Goal: Information Seeking & Learning: Learn about a topic

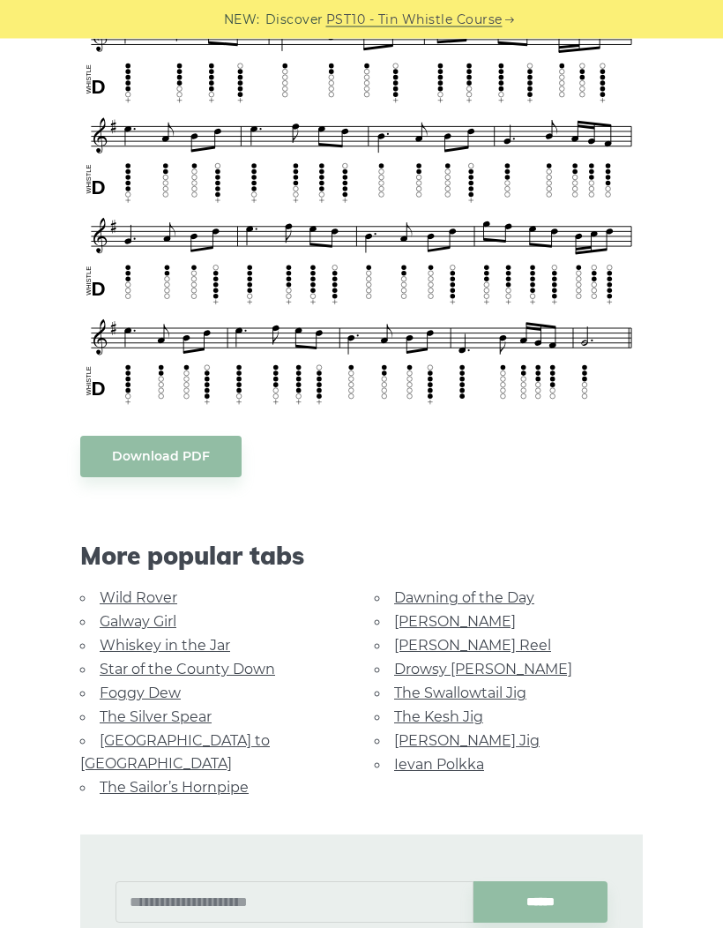
scroll to position [774, 0]
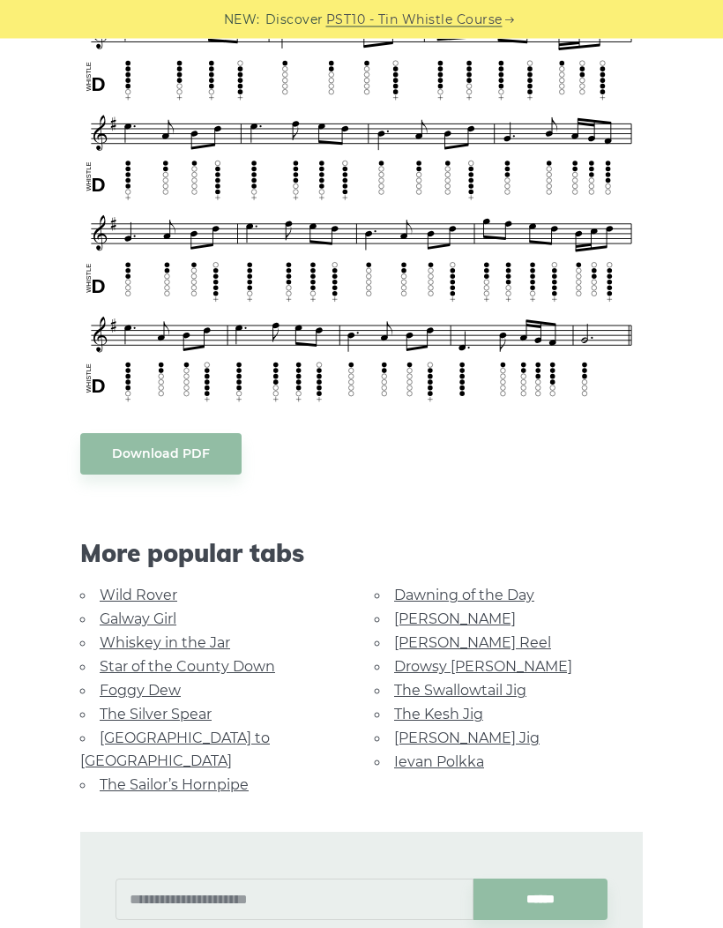
click at [113, 539] on span "More popular tabs" at bounding box center [361, 554] width 563 height 30
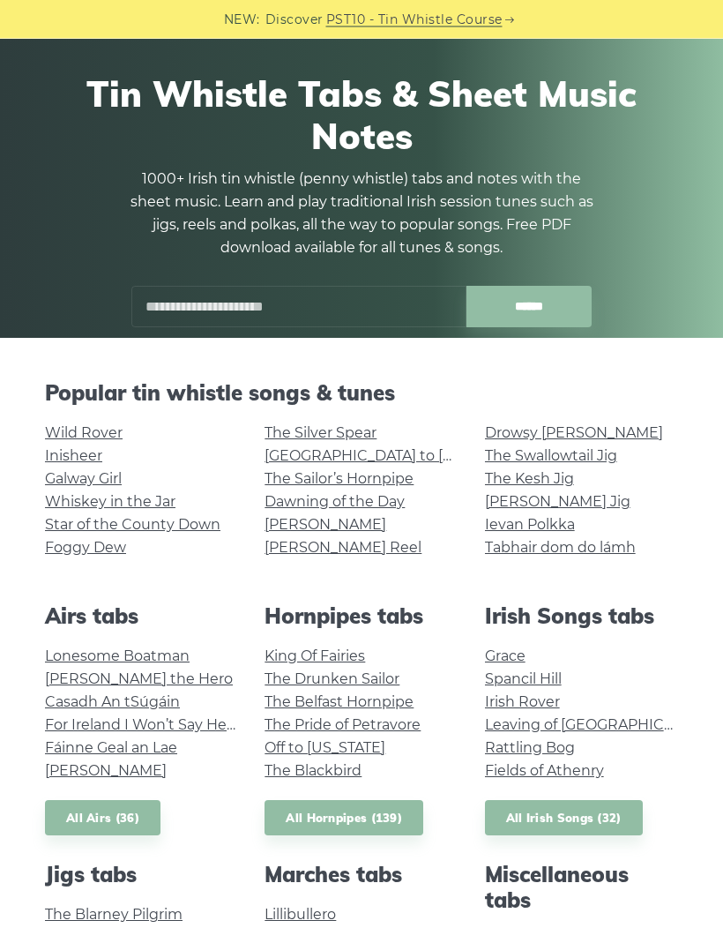
scroll to position [64, 0]
click at [496, 649] on link "Grace" at bounding box center [505, 655] width 41 height 17
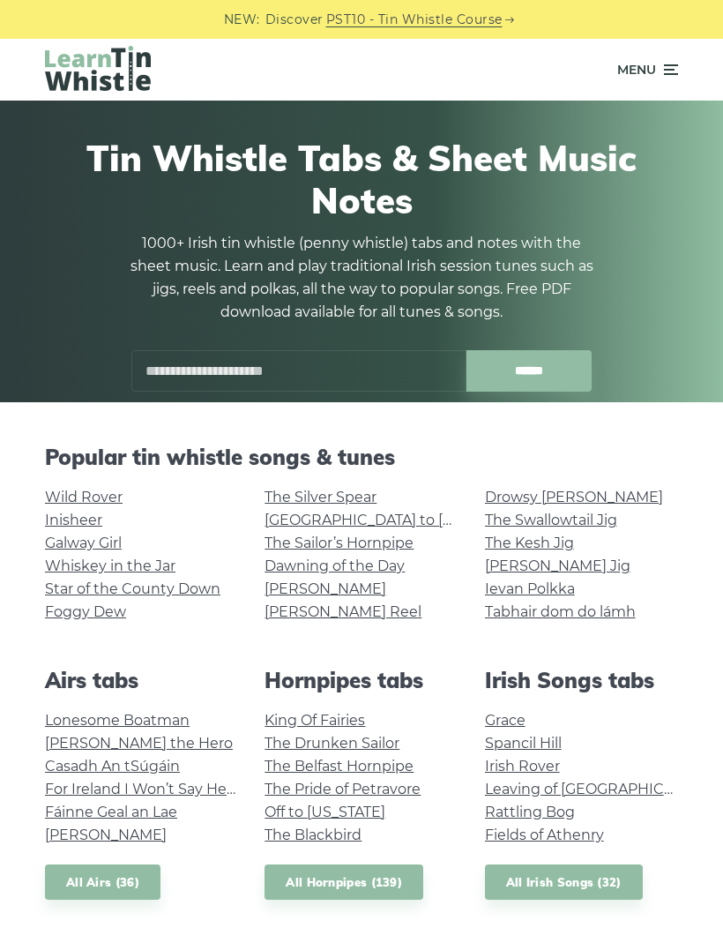
scroll to position [137, 0]
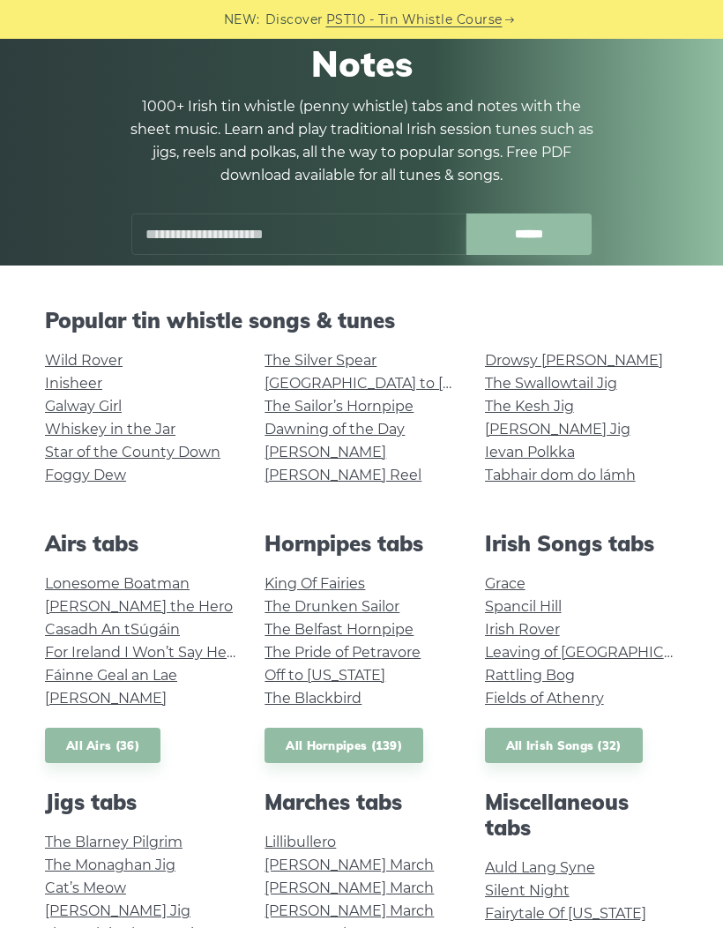
click at [502, 705] on link "Fields of Athenry" at bounding box center [544, 698] width 119 height 17
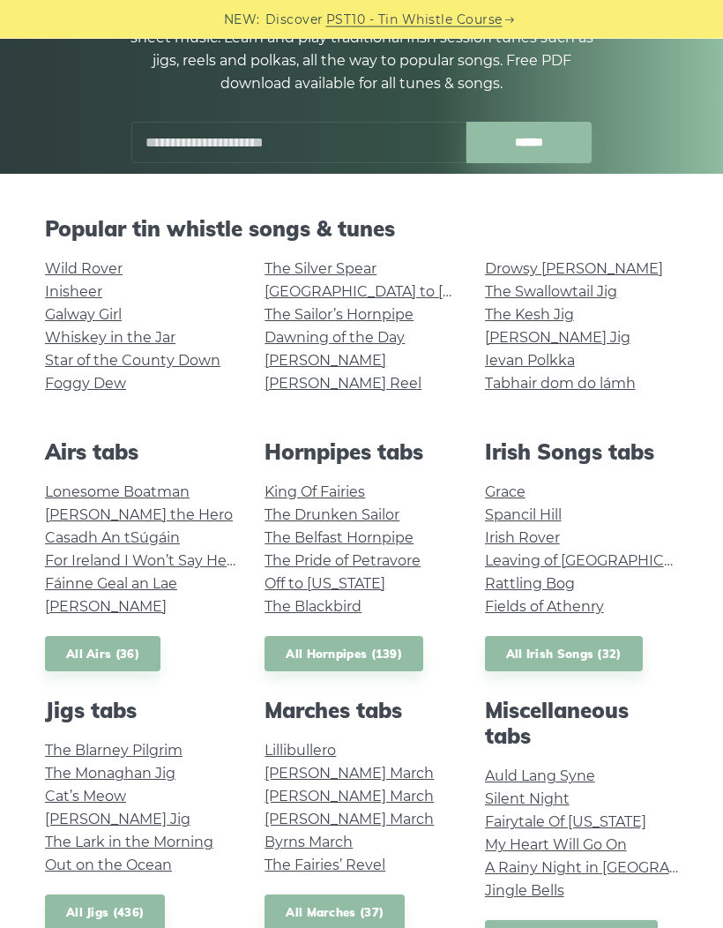
scroll to position [230, 0]
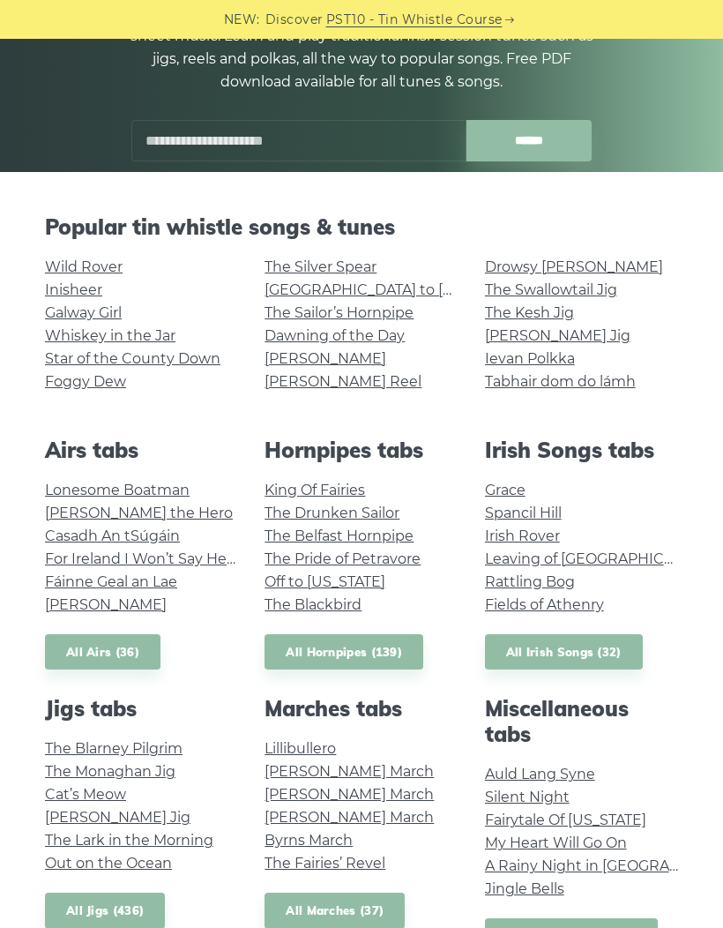
click at [63, 267] on link "Wild Rover" at bounding box center [84, 266] width 78 height 17
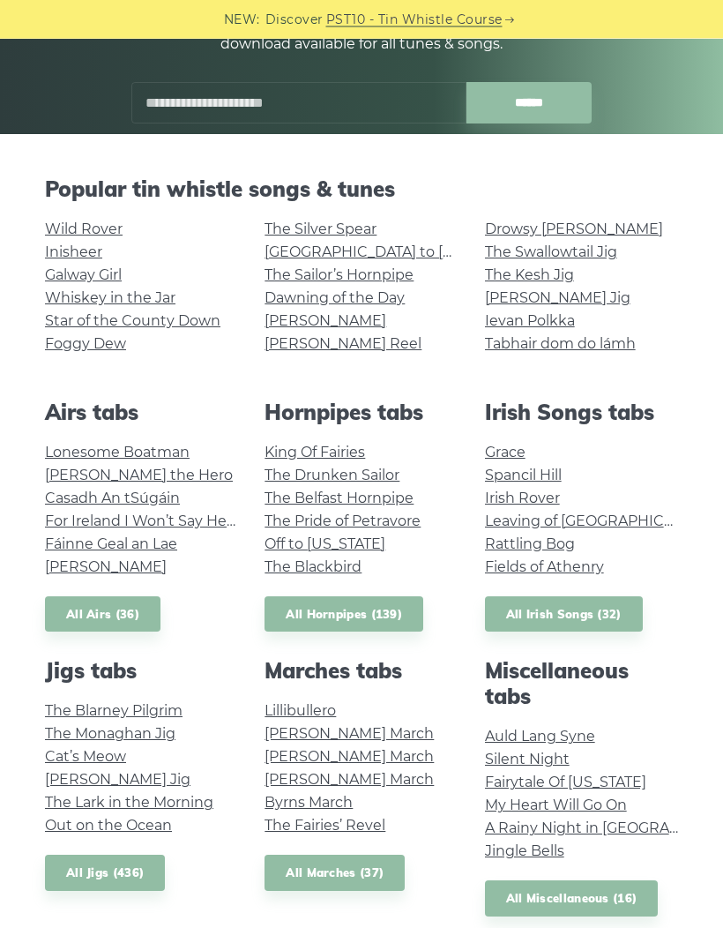
scroll to position [268, 0]
click at [61, 258] on link "Inisheer" at bounding box center [73, 251] width 57 height 17
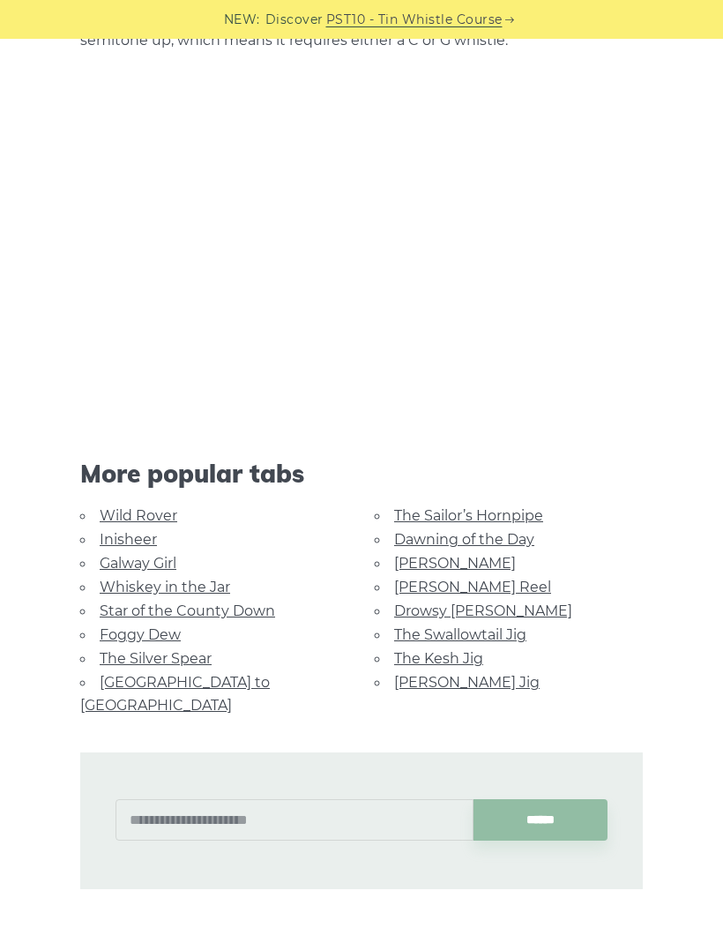
scroll to position [3732, 0]
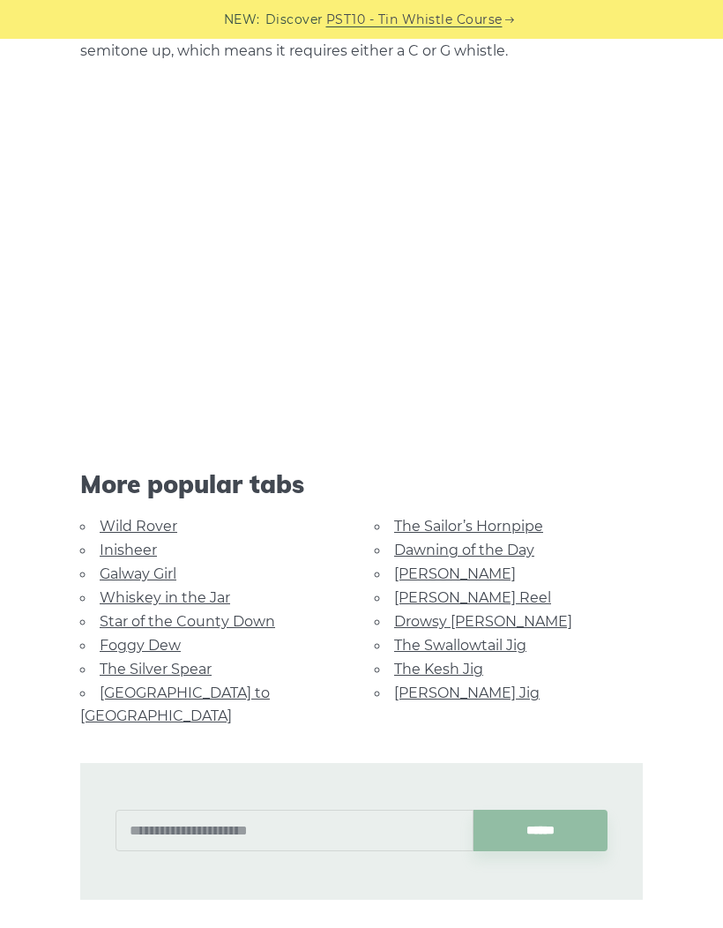
click at [153, 492] on span "More popular tabs" at bounding box center [361, 484] width 563 height 30
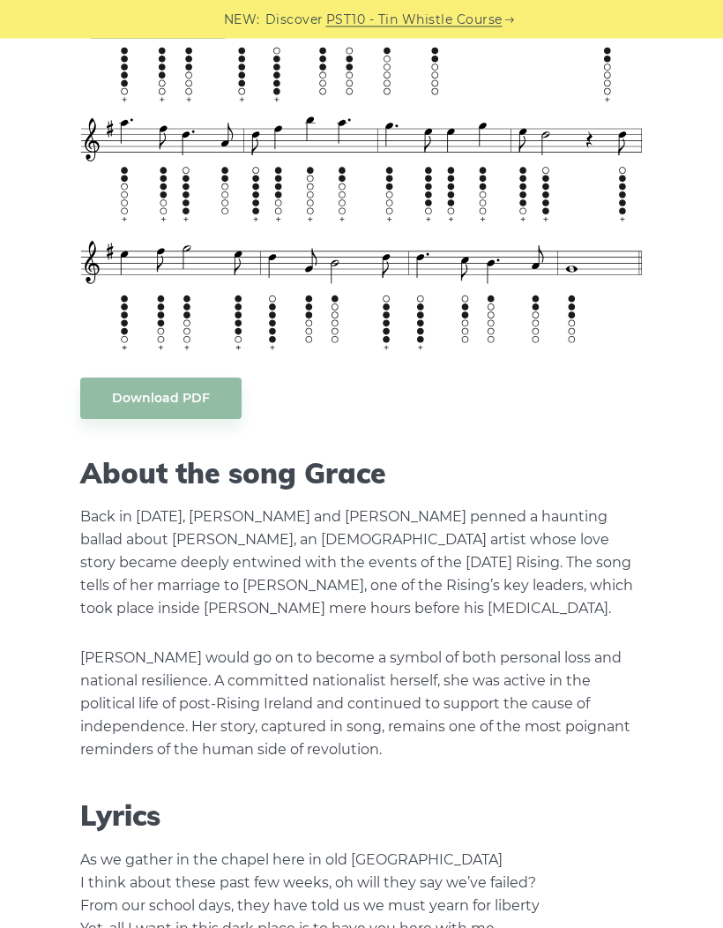
scroll to position [2342, 0]
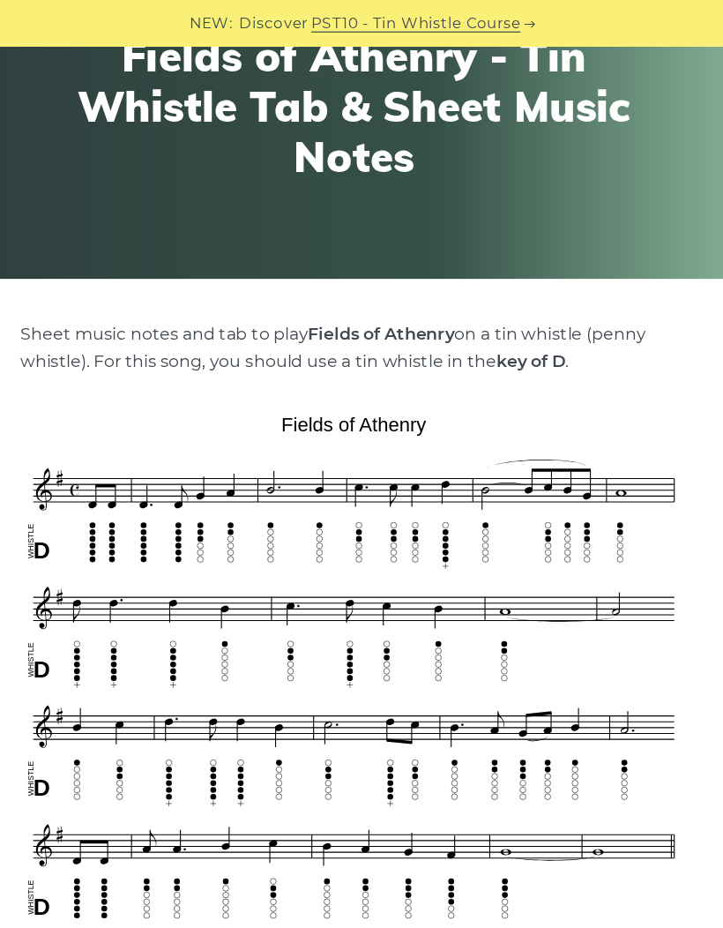
scroll to position [111, 0]
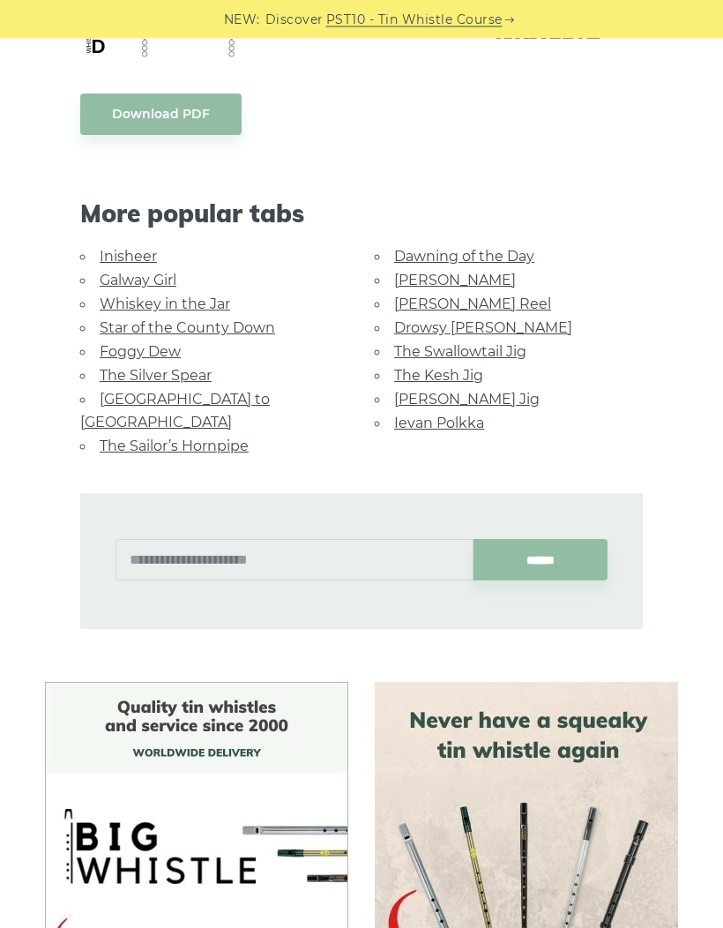
scroll to position [1489, 0]
